Goal: Transaction & Acquisition: Purchase product/service

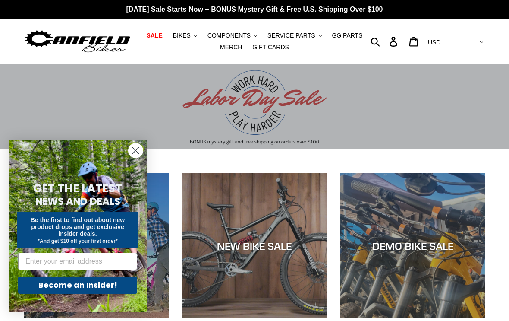
click at [186, 34] on span "BIKES" at bounding box center [182, 35] width 18 height 7
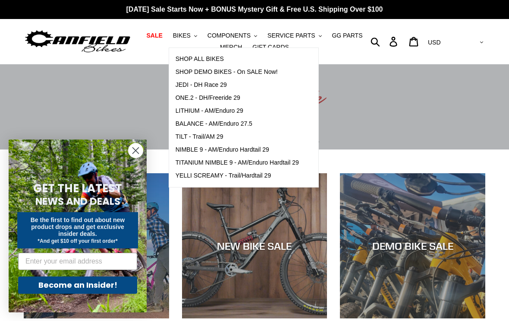
click at [204, 138] on span "TILT - Trail/AM 29" at bounding box center [200, 136] width 48 height 7
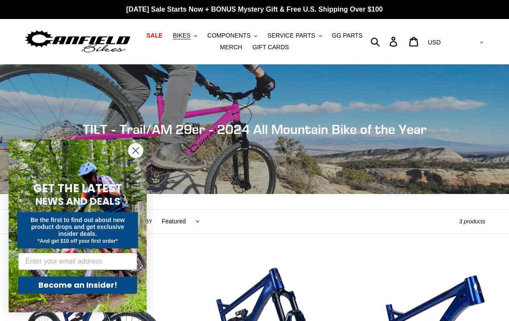
click at [135, 152] on circle "Close dialog" at bounding box center [136, 150] width 14 height 14
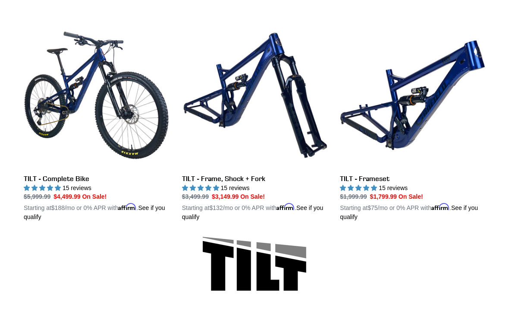
scroll to position [235, 0]
click at [389, 118] on link "TILT - Frameset" at bounding box center [412, 121] width 145 height 199
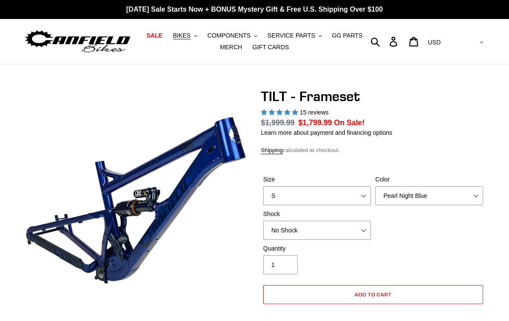
select select "highest-rating"
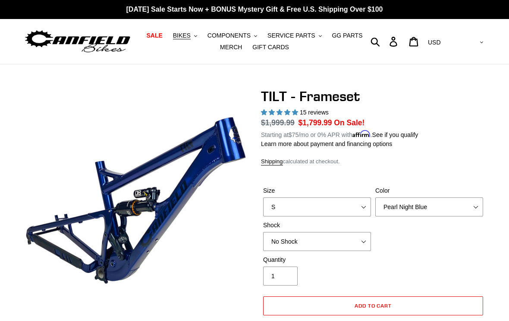
click at [183, 40] on button "BIKES .cls-1{fill:#231f20}" at bounding box center [185, 36] width 33 height 12
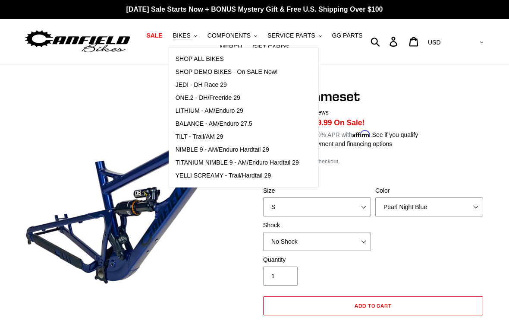
click at [199, 113] on span "LITHIUM - AM/Enduro 29" at bounding box center [210, 110] width 68 height 7
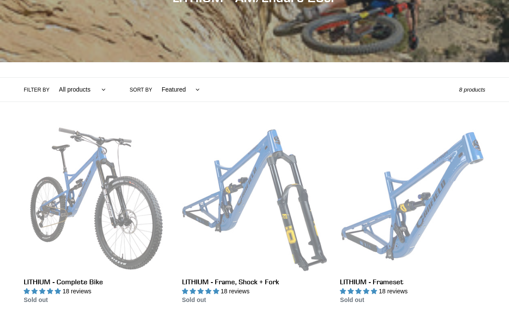
scroll to position [132, 0]
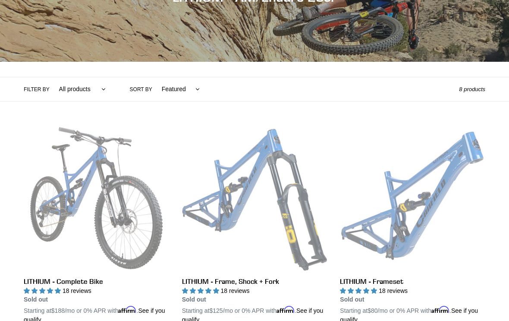
click at [408, 209] on link "LITHIUM - Frameset" at bounding box center [412, 224] width 145 height 199
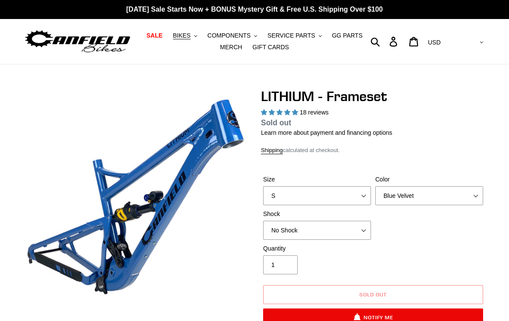
select select "highest-rating"
click at [181, 35] on span "BIKES" at bounding box center [182, 35] width 18 height 7
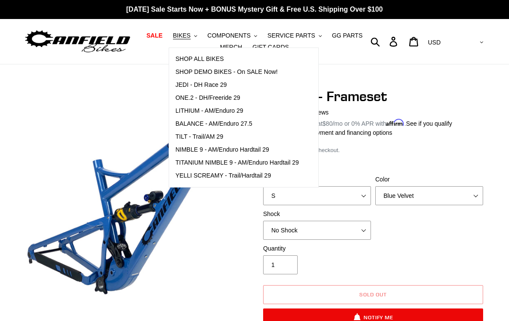
click at [194, 135] on span "TILT - Trail/AM 29" at bounding box center [200, 136] width 48 height 7
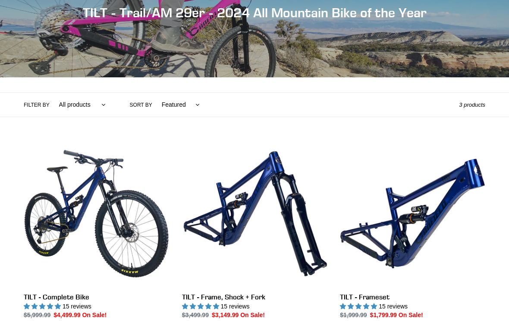
scroll to position [119, 0]
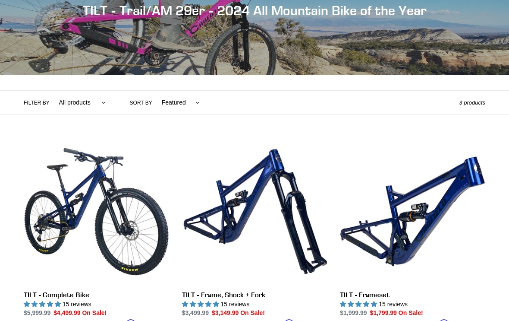
click at [413, 213] on link "TILT - Frameset" at bounding box center [412, 238] width 145 height 199
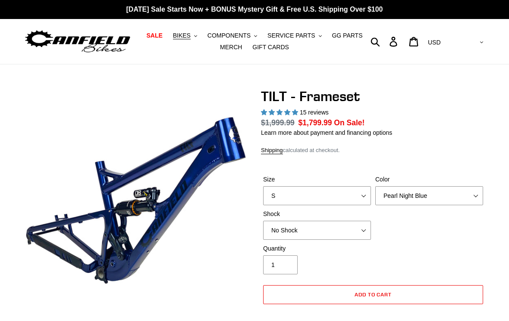
select select "highest-rating"
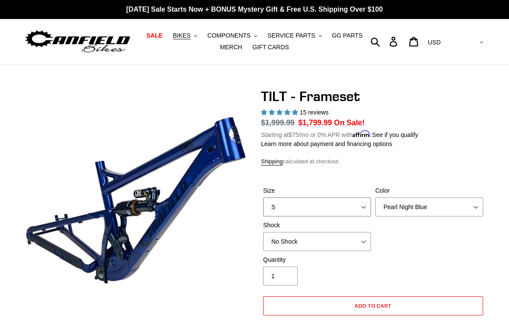
click at [361, 209] on select "S M L XL" at bounding box center [317, 206] width 108 height 19
select select "M"
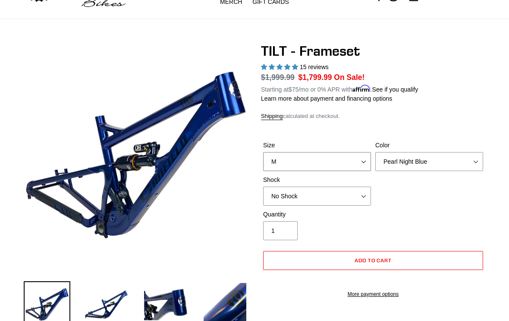
scroll to position [45, 0]
click at [474, 163] on select "Pearl Night Blue Stealth Silver" at bounding box center [429, 161] width 108 height 19
select select "Stealth Silver"
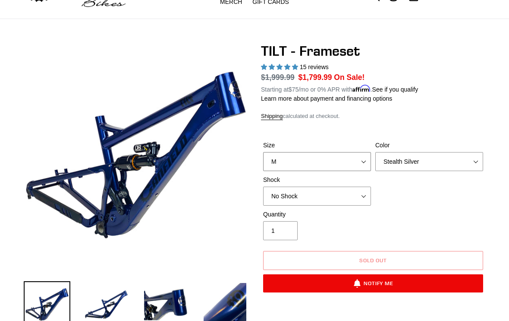
click at [360, 161] on select "S M L XL" at bounding box center [317, 161] width 108 height 19
select select "L"
click at [472, 162] on select "Pearl Night Blue Stealth Silver" at bounding box center [429, 161] width 108 height 19
select select "Pearl Night Blue"
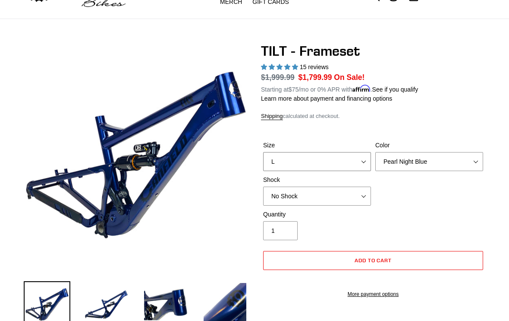
click at [360, 160] on select "S M L XL" at bounding box center [317, 161] width 108 height 19
select select "M"
click at [360, 196] on select "No Shock Cane Creek DB Kitsuma Air RockShox Deluxe Ultimate Fox FLOAT X EXT Sto…" at bounding box center [317, 195] width 108 height 19
select select "RockShox Deluxe Ultimate"
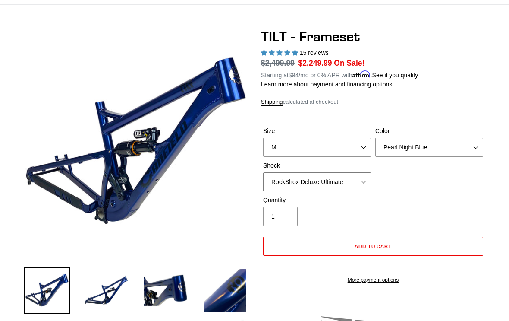
scroll to position [60, 0]
